Goal: Information Seeking & Learning: Learn about a topic

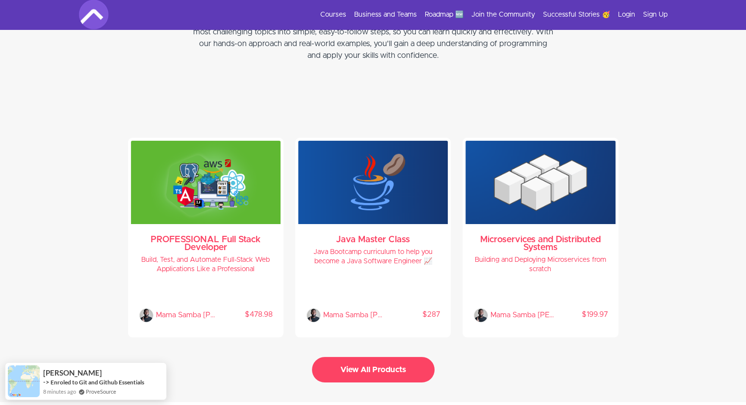
scroll to position [2013, 0]
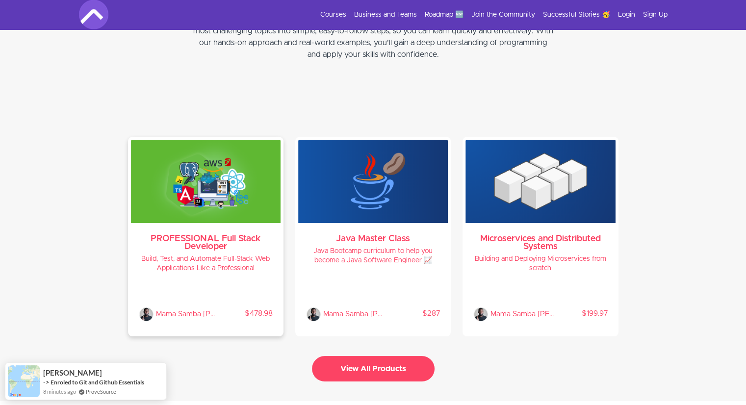
click at [195, 235] on h3 "PROFESSIONAL Full Stack Developer" at bounding box center [206, 243] width 134 height 16
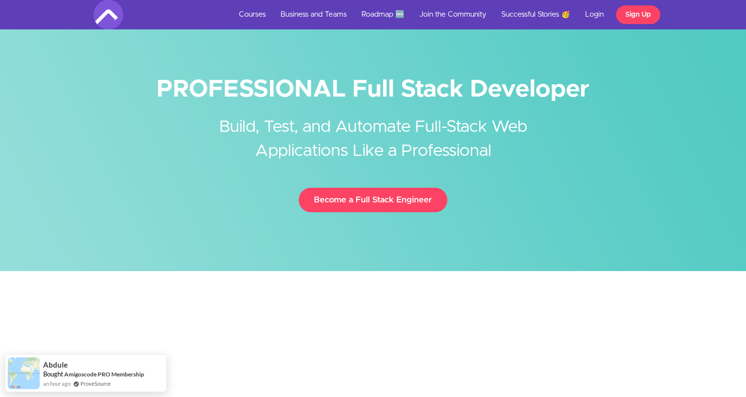
click at [271, 83] on h1 "PROFESSIONAL Full Stack Developer" at bounding box center [373, 90] width 559 height 22
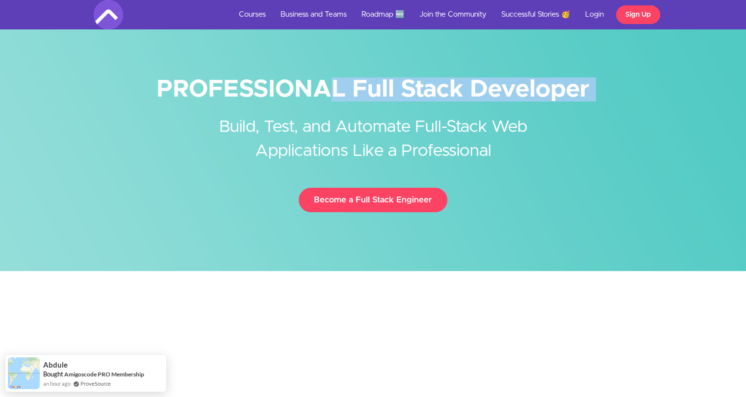
click at [271, 83] on h1 "PROFESSIONAL Full Stack Developer" at bounding box center [373, 90] width 559 height 22
copy div "PROFESSIONAL Full Stack Developer"
